Goal: Information Seeking & Learning: Compare options

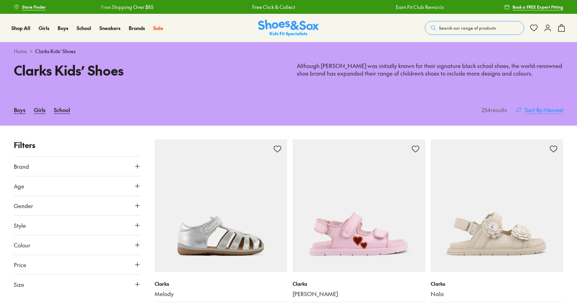
click at [539, 105] on button "Sort By : Newest" at bounding box center [539, 109] width 48 height 15
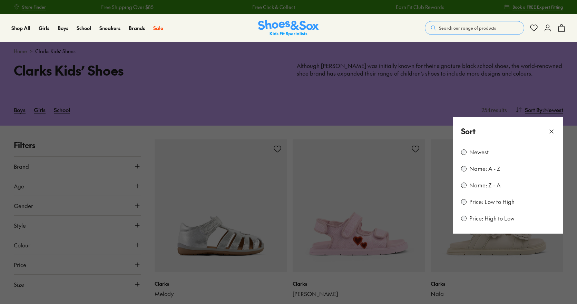
click at [493, 201] on label "Price: Low to High" at bounding box center [491, 202] width 45 height 8
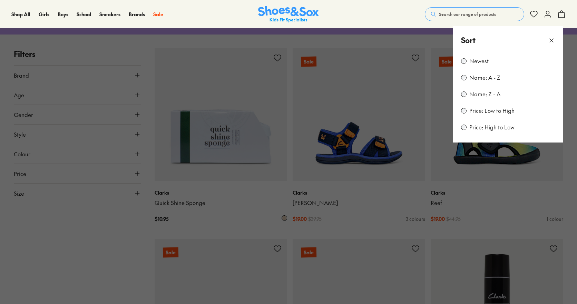
click at [553, 40] on icon at bounding box center [551, 40] width 7 height 7
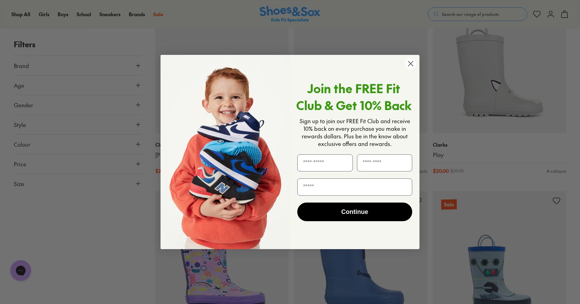
scroll to position [852, 0]
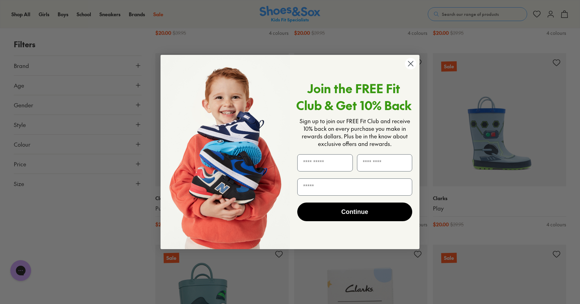
click at [412, 61] on circle "Close dialog" at bounding box center [410, 63] width 11 height 11
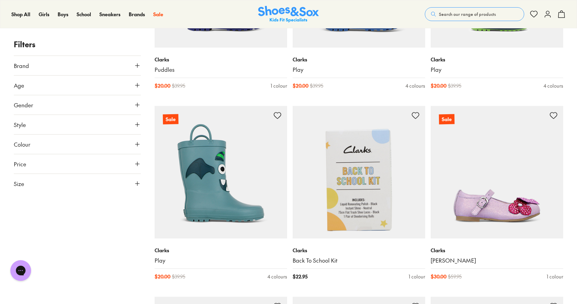
scroll to position [815, 0]
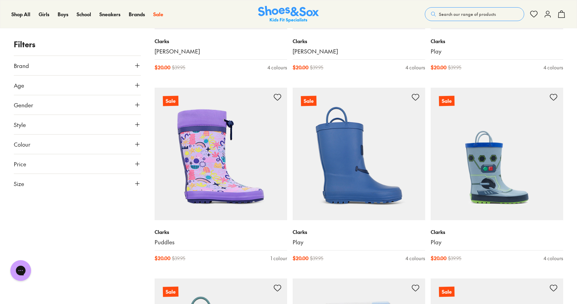
click at [135, 185] on icon at bounding box center [137, 183] width 7 height 7
click at [76, 241] on button "30" at bounding box center [74, 242] width 22 height 17
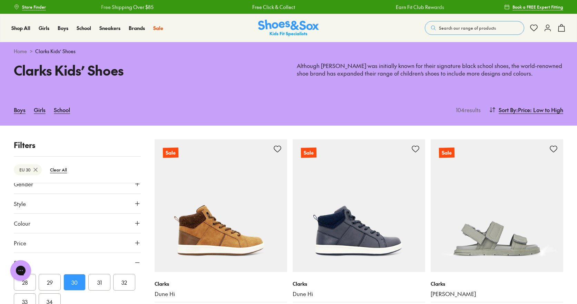
scroll to position [103, 0]
click at [99, 289] on button "31" at bounding box center [99, 286] width 22 height 17
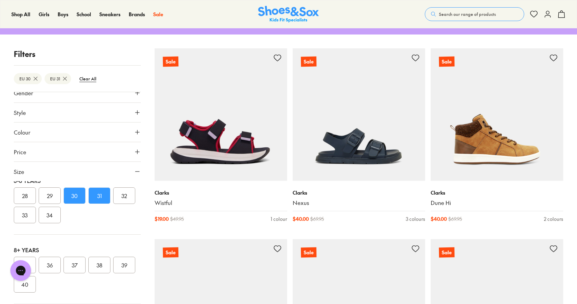
click at [135, 53] on p "Filters" at bounding box center [77, 53] width 127 height 11
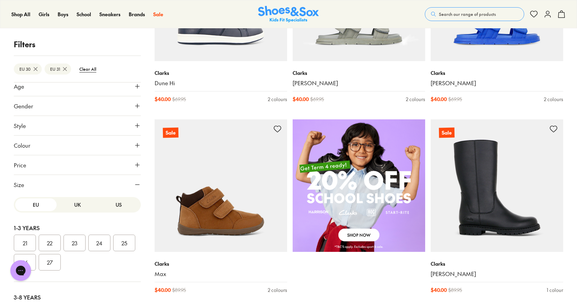
scroll to position [14, 0]
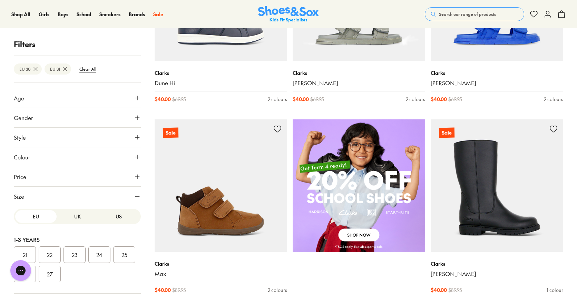
click at [73, 214] on button "UK" at bounding box center [77, 216] width 41 height 13
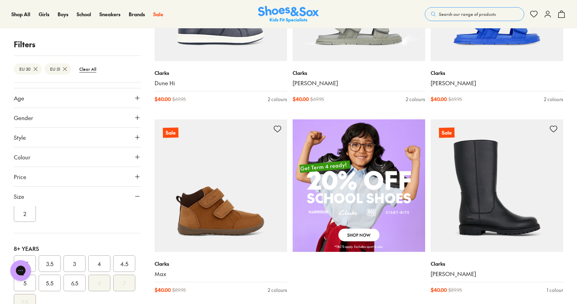
scroll to position [241, 0]
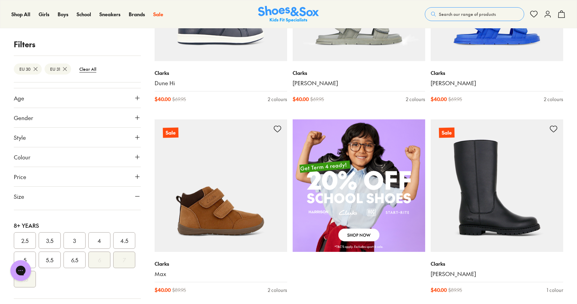
click at [138, 45] on p "Filters" at bounding box center [77, 44] width 127 height 11
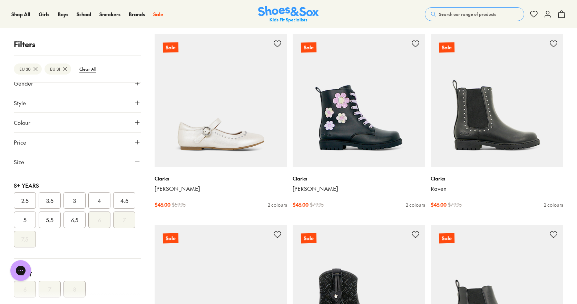
scroll to position [165, 0]
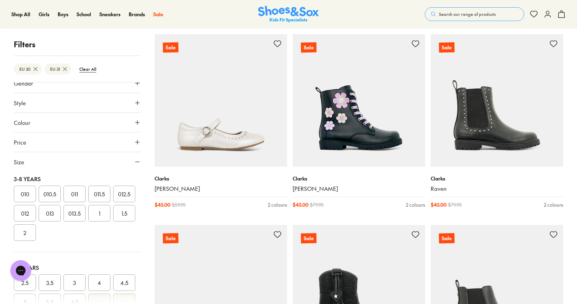
click at [23, 45] on p "Filters" at bounding box center [77, 44] width 127 height 11
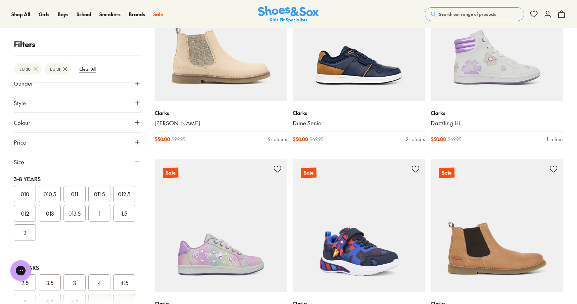
scroll to position [1518, 0]
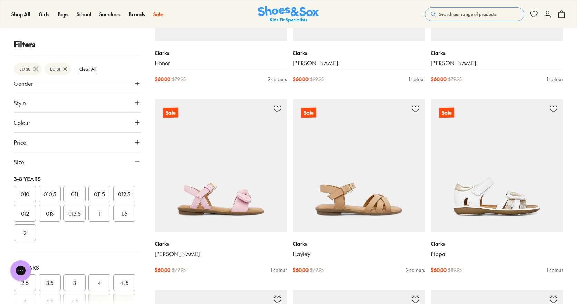
scroll to position [3312, 0]
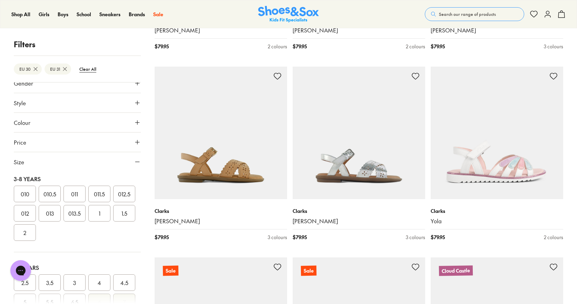
scroll to position [5796, 0]
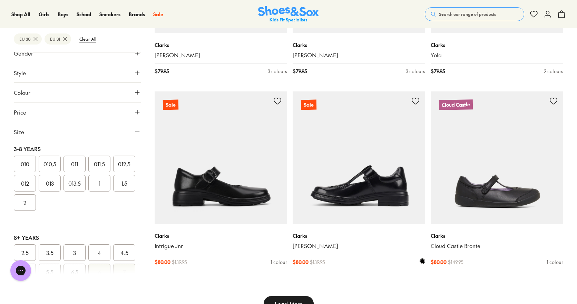
scroll to position [5968, 0]
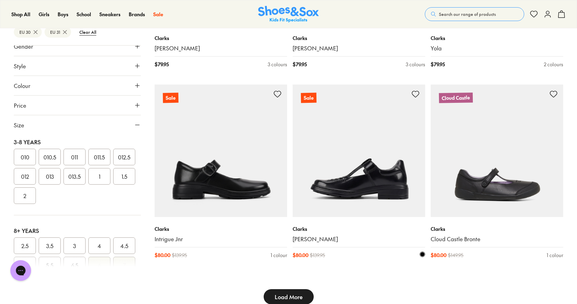
type input "***"
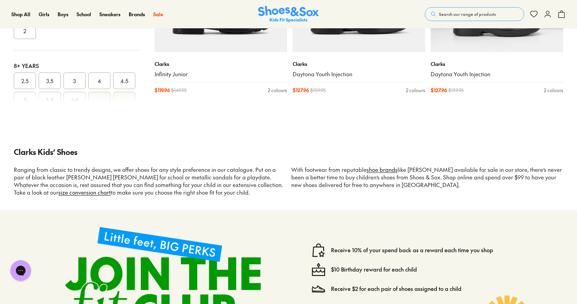
scroll to position [7279, 0]
